Goal: Navigation & Orientation: Understand site structure

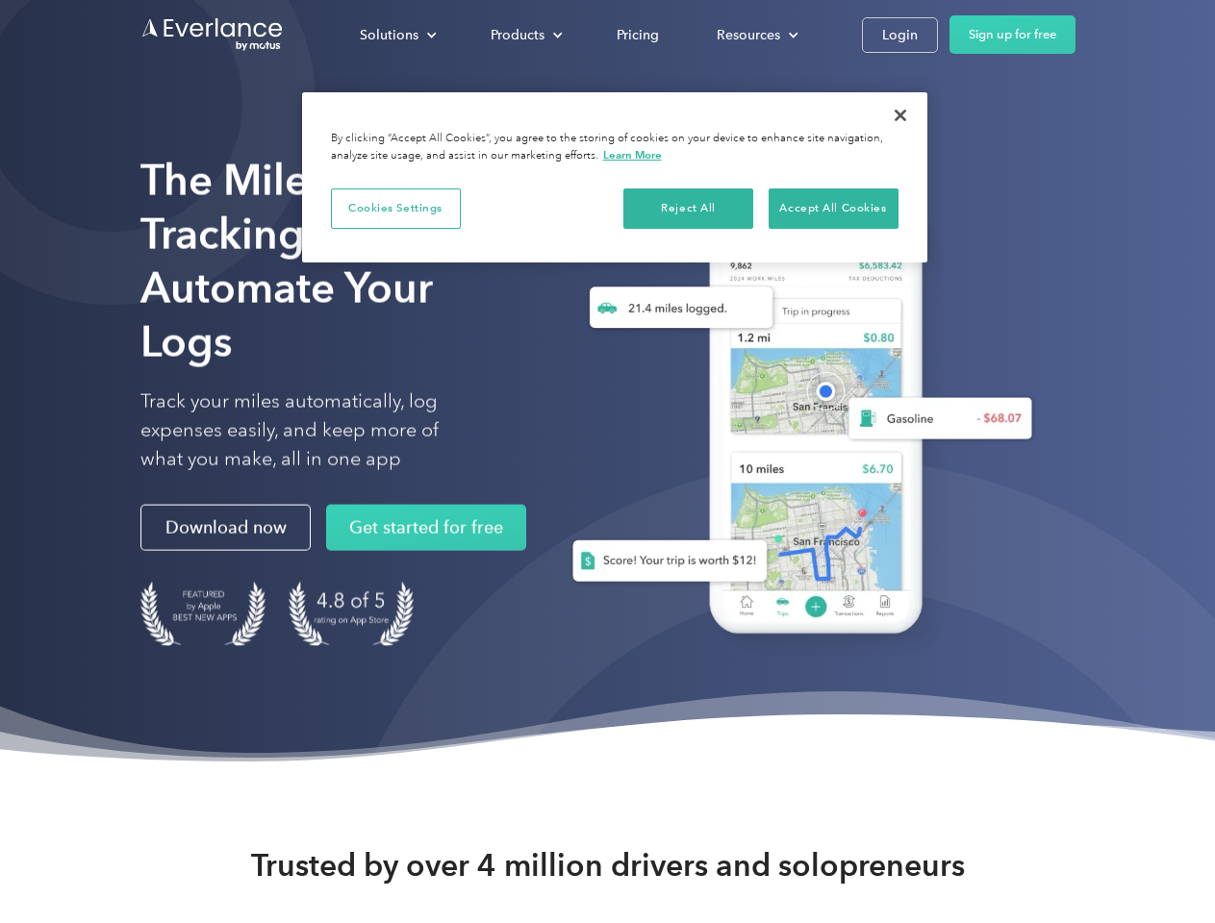
click at [397, 35] on div "Solutions" at bounding box center [389, 35] width 59 height 24
click at [524, 35] on div "Products" at bounding box center [517, 35] width 54 height 24
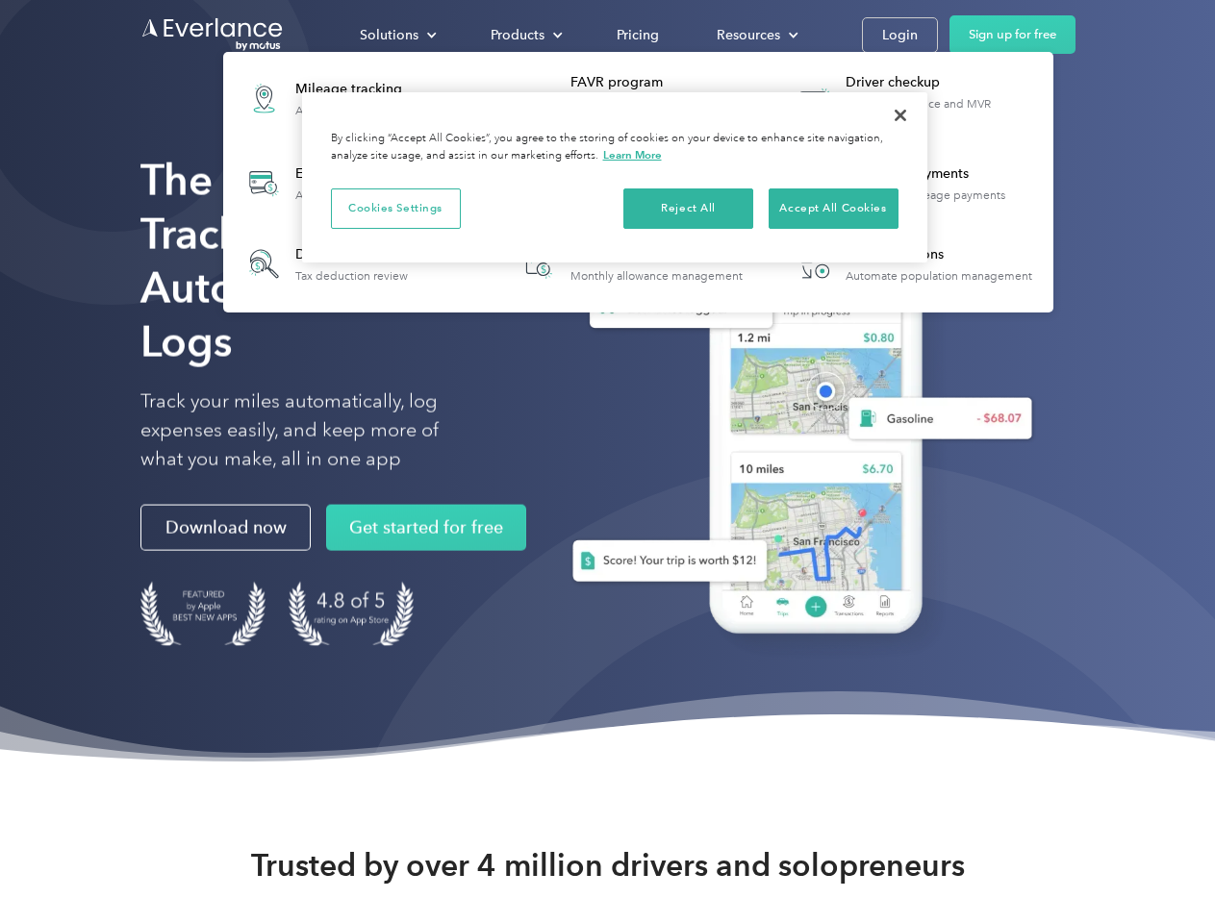
click at [755, 35] on div "Resources" at bounding box center [747, 35] width 63 height 24
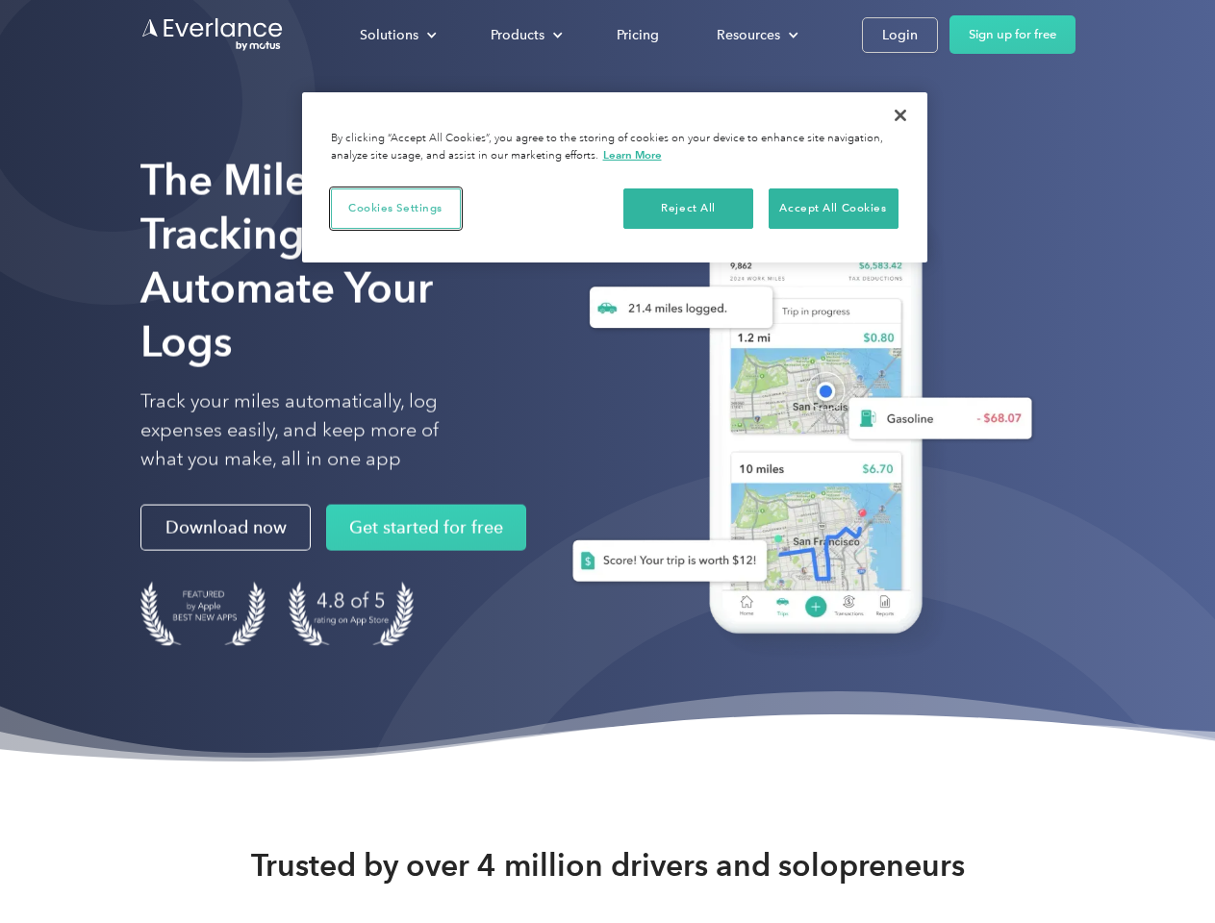
click at [395, 208] on button "Cookies Settings" at bounding box center [396, 208] width 130 height 40
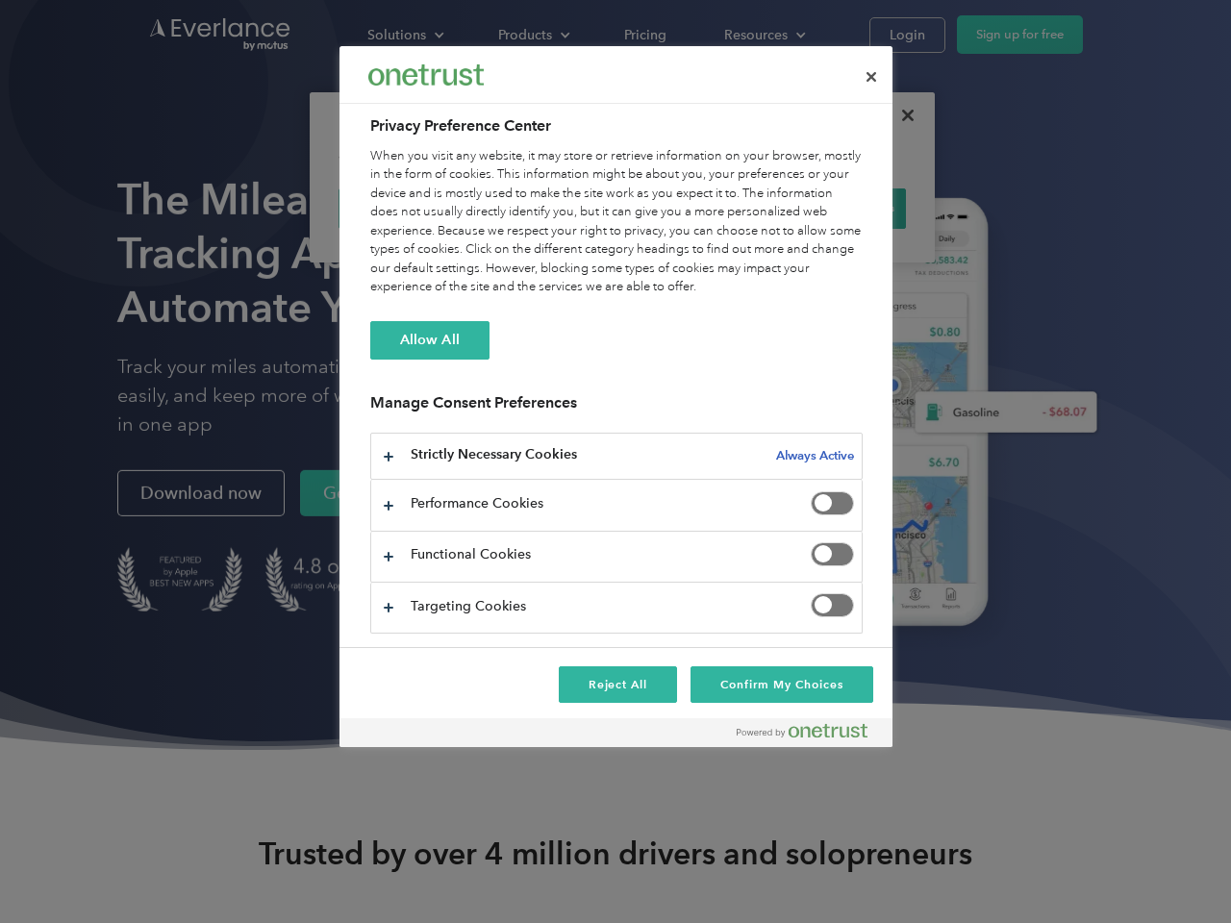
click at [689, 208] on div "When you visit any website, it may store or retrieve information on your browse…" at bounding box center [616, 222] width 492 height 150
click at [833, 208] on div "When you visit any website, it may store or retrieve information on your browse…" at bounding box center [616, 222] width 492 height 150
click at [900, 115] on div at bounding box center [615, 461] width 1231 height 923
